Goal: Task Accomplishment & Management: Manage account settings

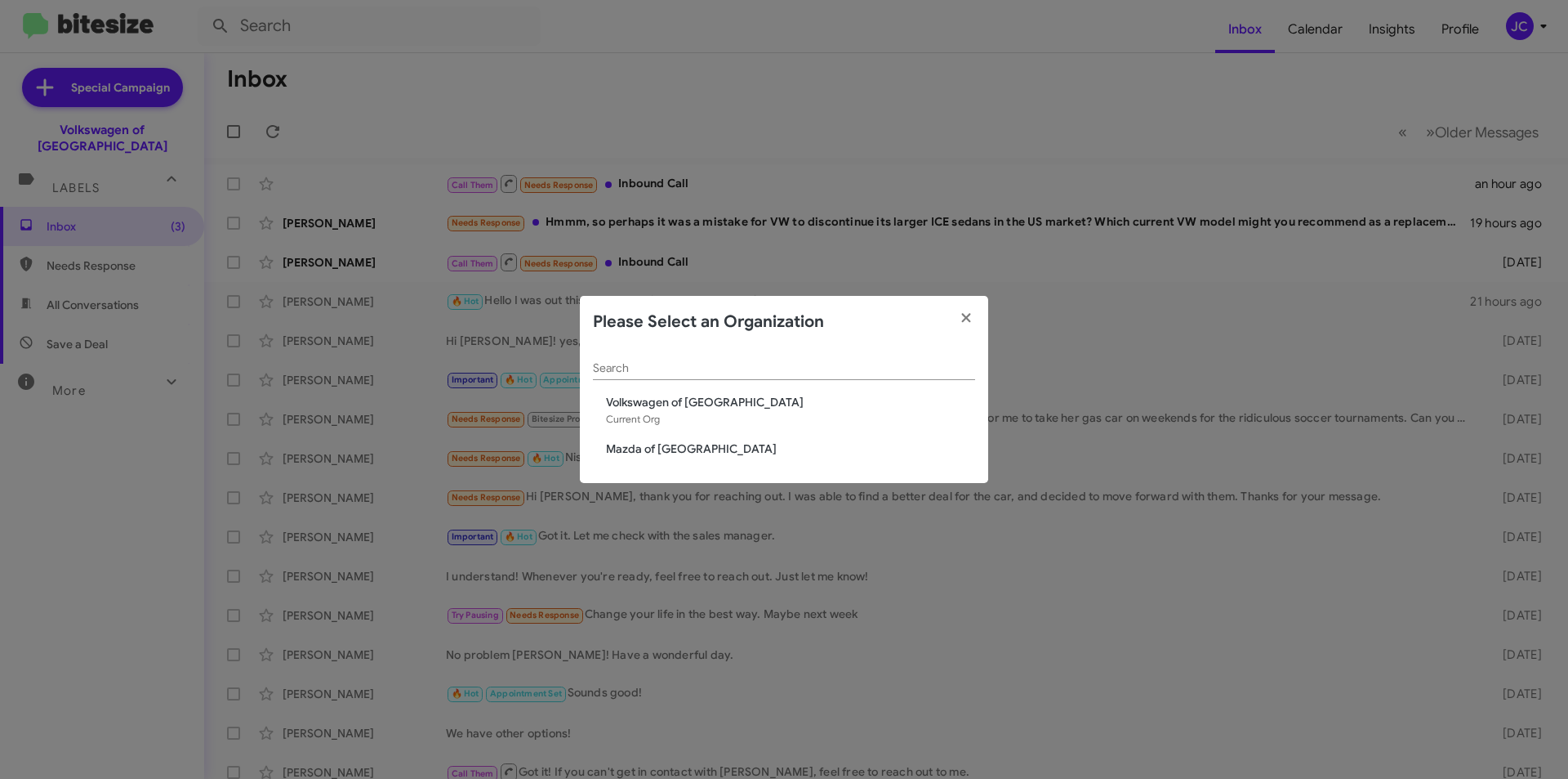
click at [660, 442] on span "Mazda of Rockville" at bounding box center [791, 449] width 369 height 17
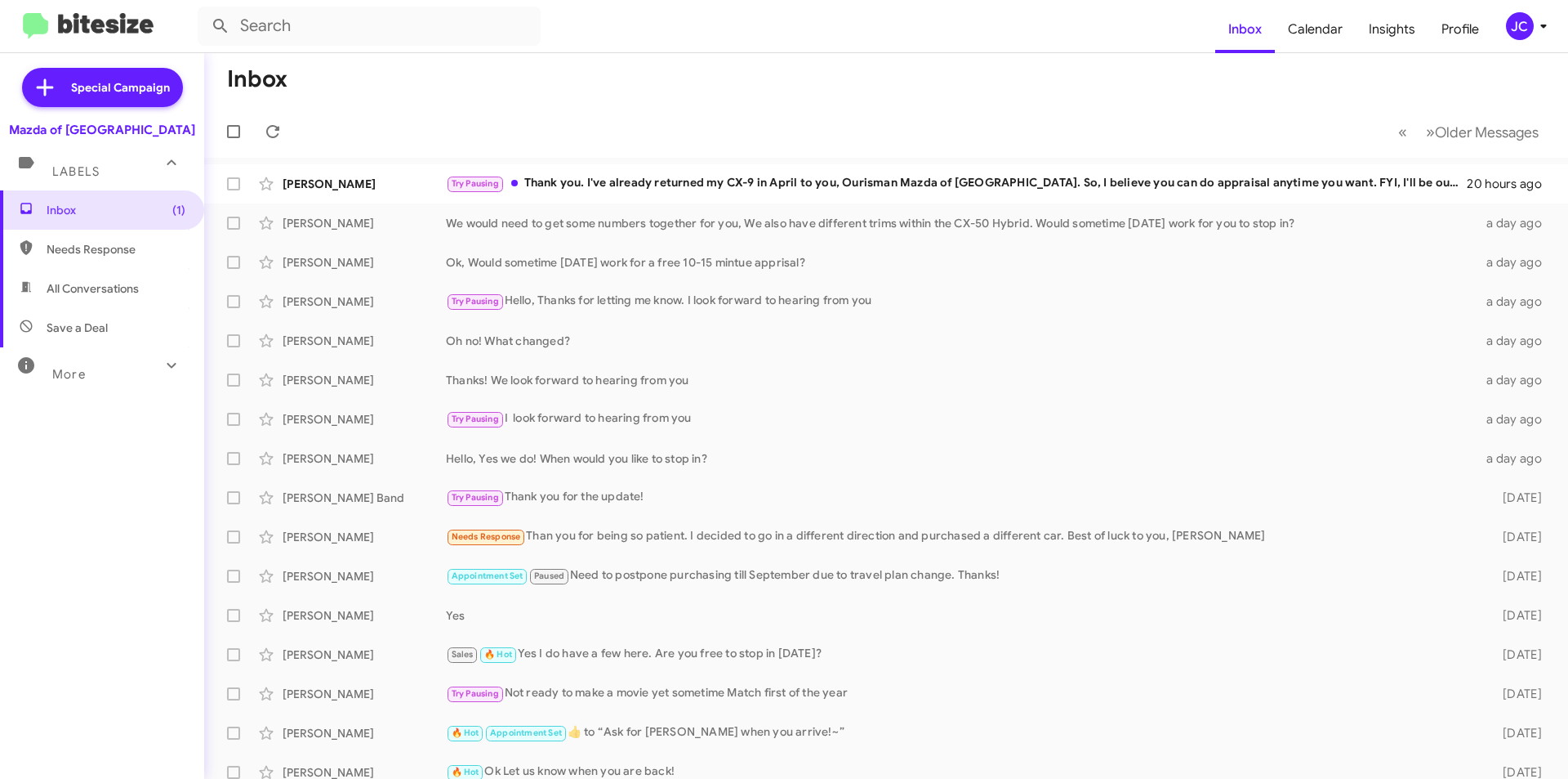
click at [1533, 30] on div "JC" at bounding box center [1520, 26] width 28 height 28
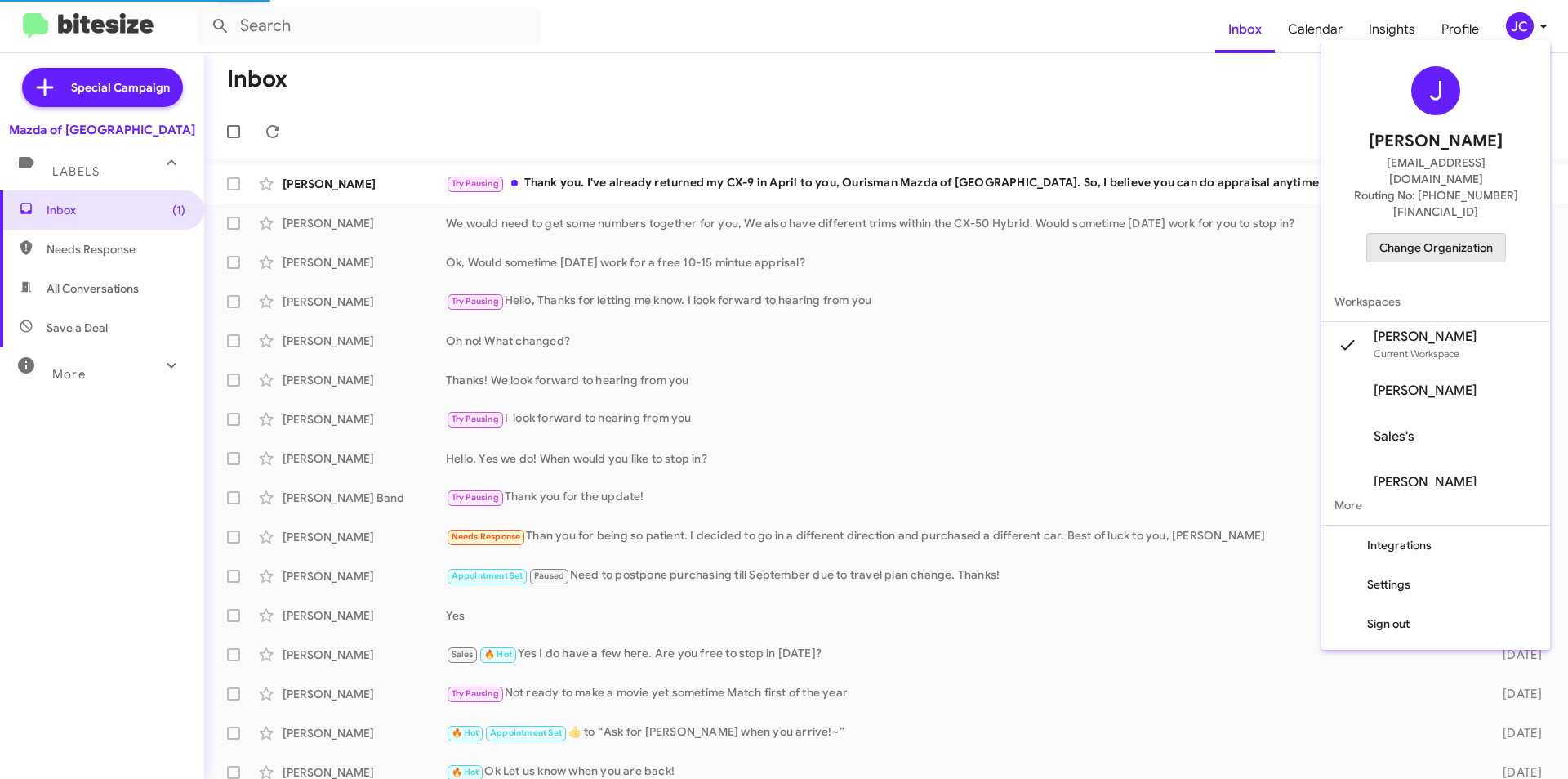
click at [1410, 198] on div "J [PERSON_NAME] [EMAIL_ADDRESS][DOMAIN_NAME] Routing No: [PHONE_NUMBER][FINANCI…" at bounding box center [1436, 164] width 228 height 236
click at [1493, 234] on span "Change Organization" at bounding box center [1437, 248] width 114 height 28
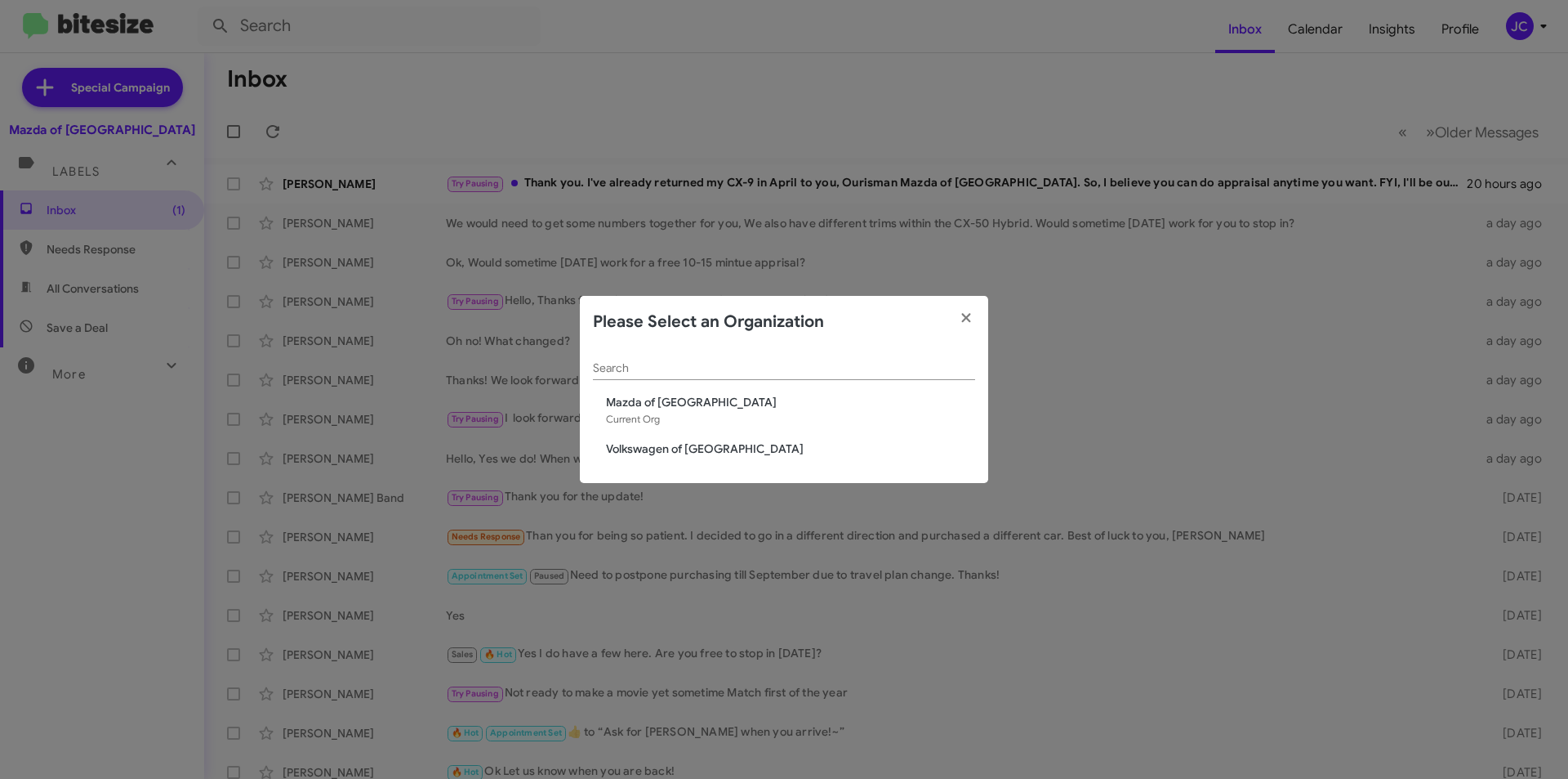
click at [637, 447] on span "Volkswagen of [GEOGRAPHIC_DATA]" at bounding box center [791, 449] width 369 height 17
